Goal: Transaction & Acquisition: Purchase product/service

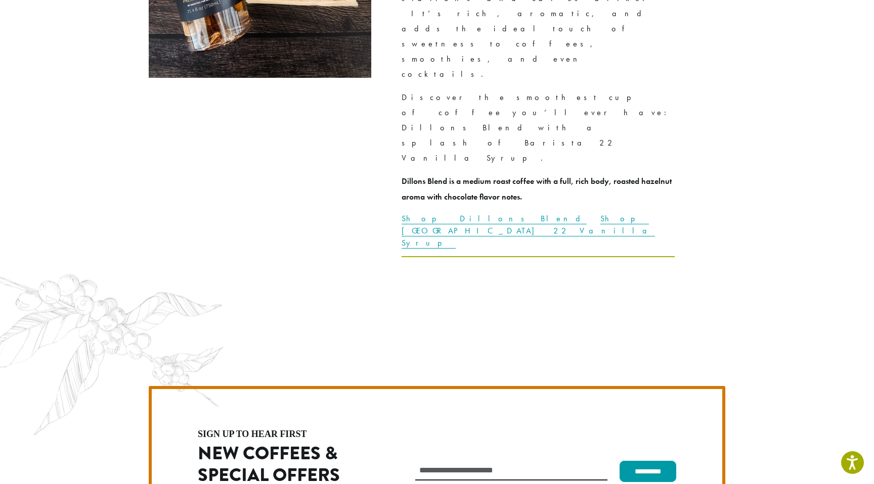
scroll to position [2602, 0]
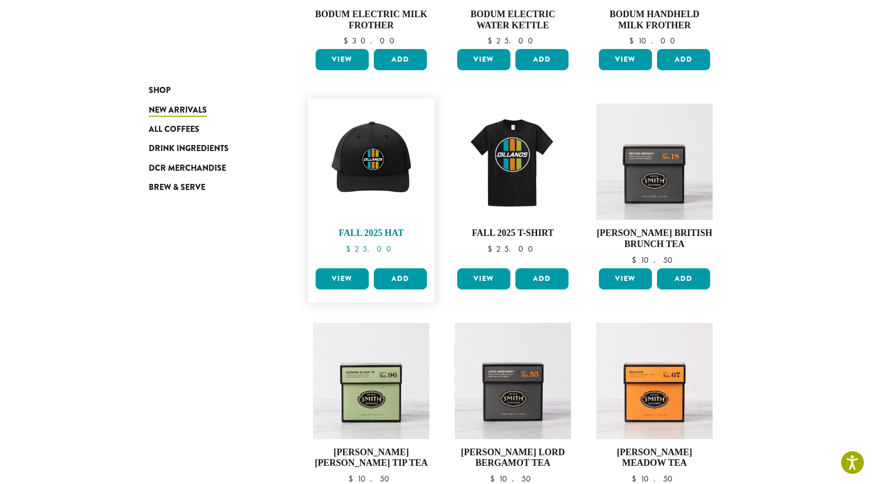
scroll to position [325, 0]
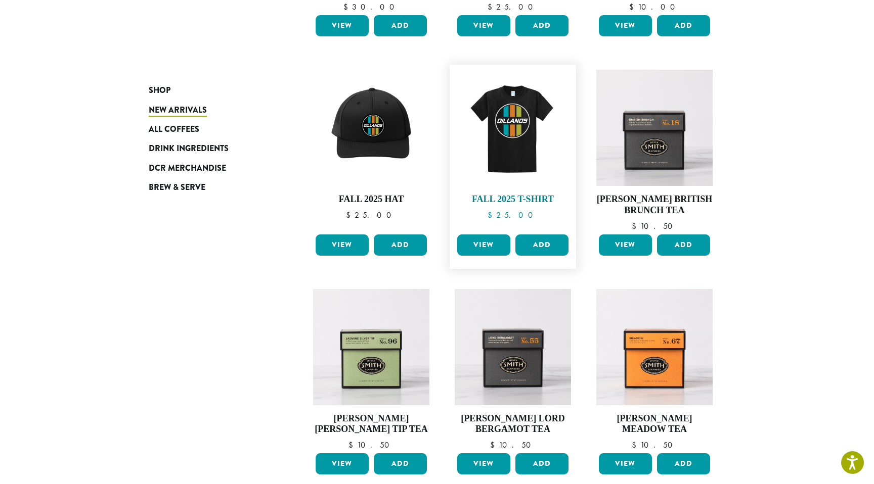
click at [495, 130] on img at bounding box center [513, 128] width 116 height 116
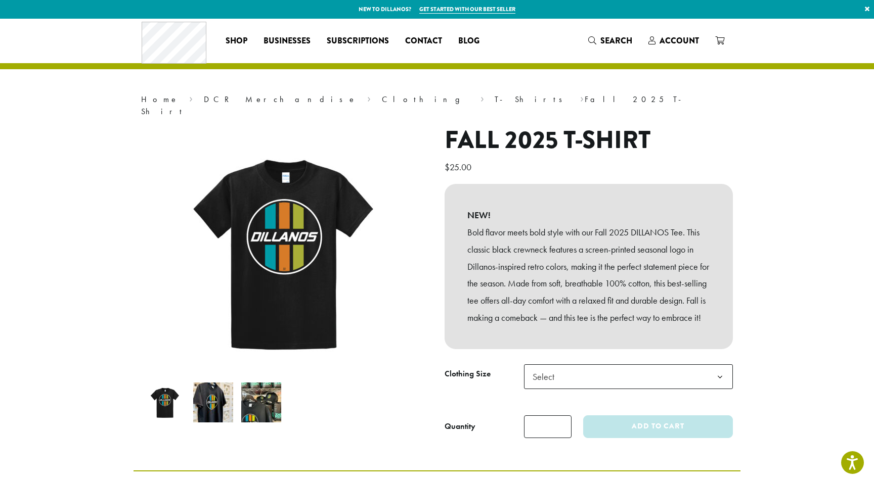
click at [213, 383] on img at bounding box center [213, 403] width 40 height 40
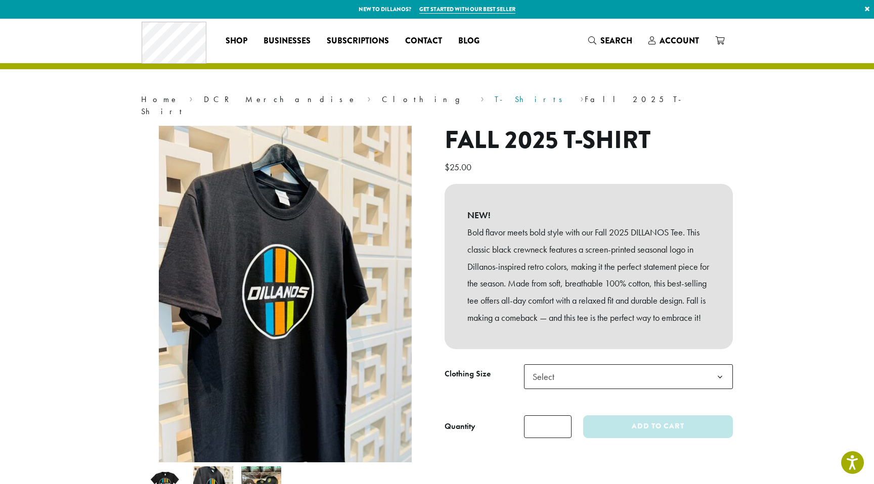
click at [495, 99] on link "T-Shirts" at bounding box center [532, 99] width 74 height 11
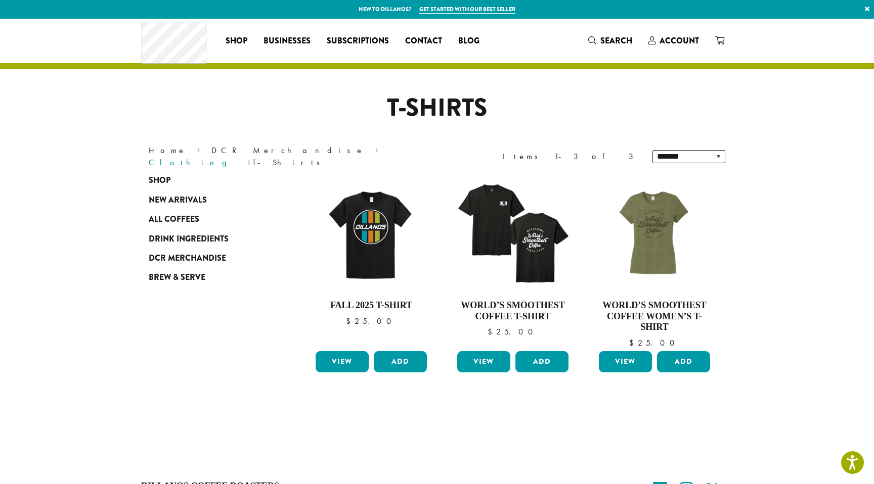
click at [237, 157] on link "Clothing" at bounding box center [193, 162] width 88 height 11
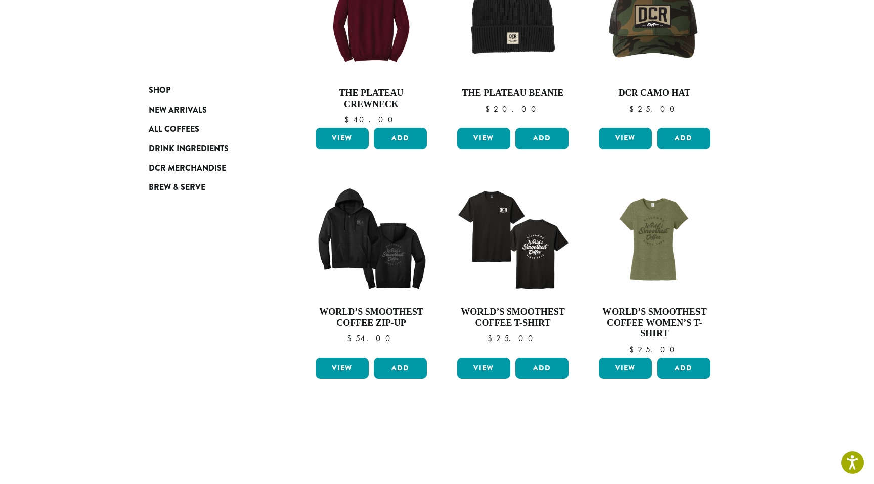
scroll to position [671, 0]
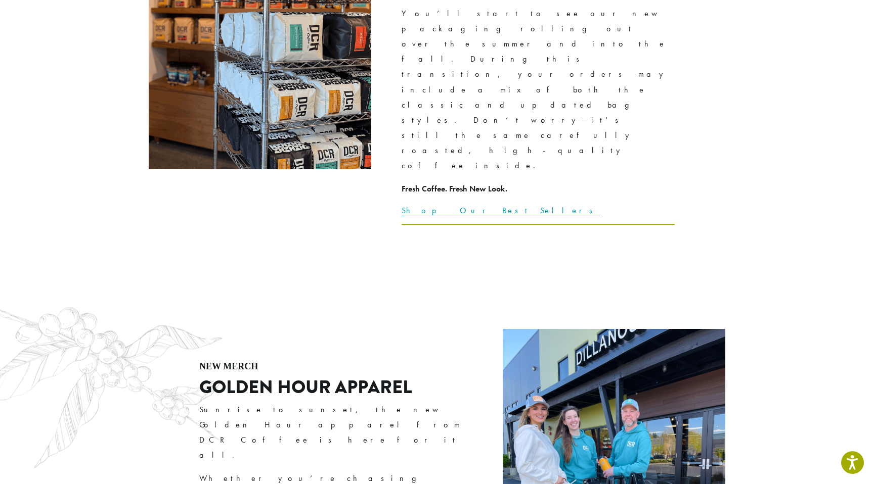
scroll to position [1618, 0]
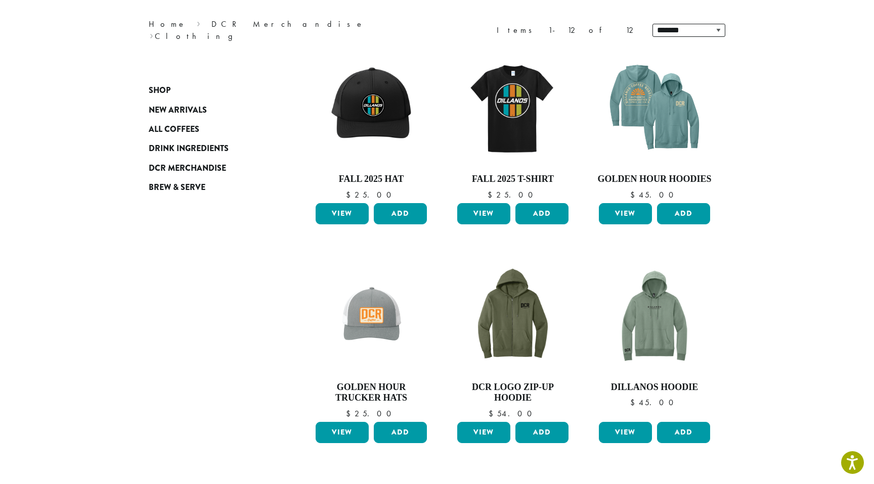
scroll to position [125, 0]
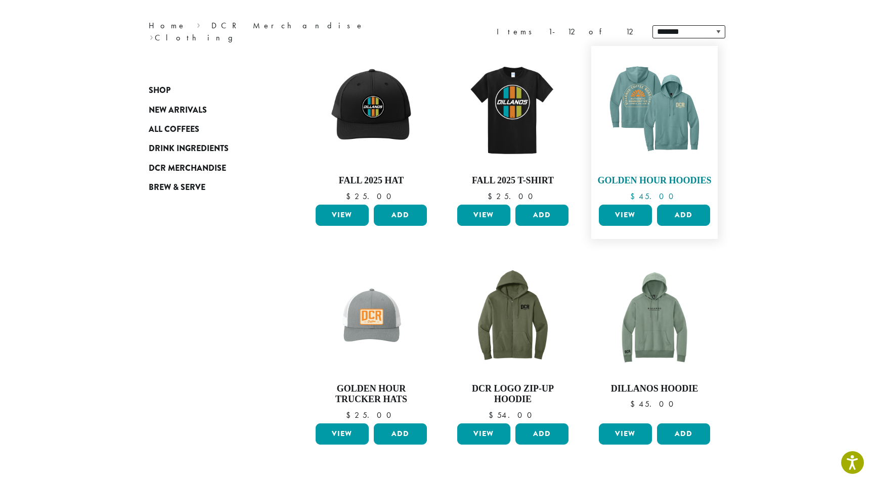
click at [654, 115] on img at bounding box center [654, 109] width 116 height 116
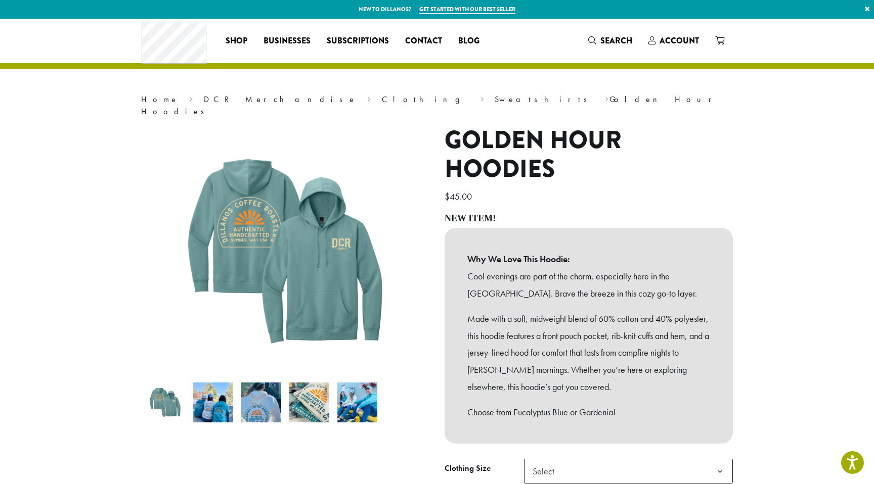
click at [355, 393] on img at bounding box center [357, 403] width 40 height 40
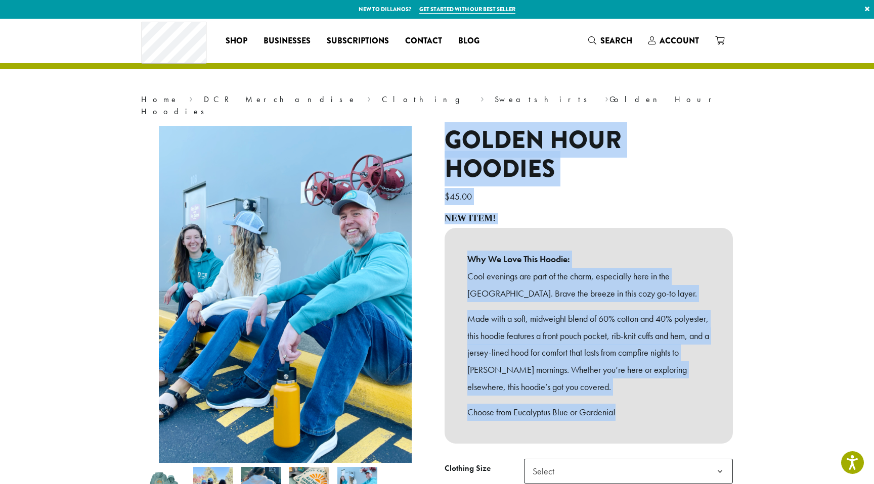
drag, startPoint x: 449, startPoint y: 120, endPoint x: 629, endPoint y: 398, distance: 330.6
click at [629, 398] on div "**********" at bounding box center [588, 355] width 303 height 458
copy div "Golden Hour Hoodies $ 45.00 New Item! Why We Love This Hoodie: Cool evenings ar…"
